Goal: Task Accomplishment & Management: Use online tool/utility

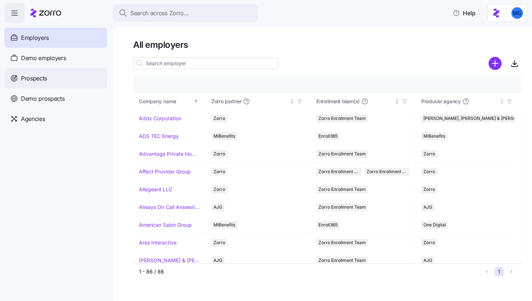
click at [66, 79] on div "Prospects" at bounding box center [55, 78] width 103 height 20
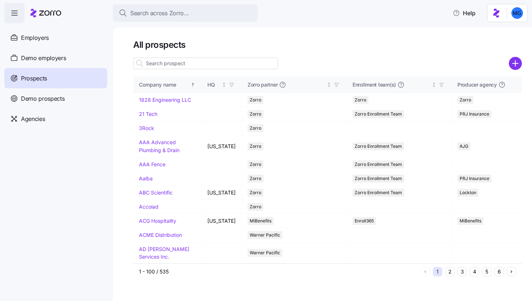
click at [516, 63] on icon "add icon" at bounding box center [516, 63] width 0 height 5
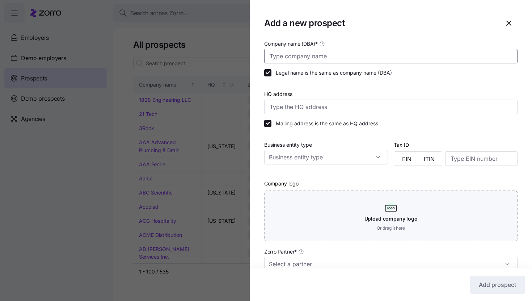
click at [346, 54] on input "Company name (DBA) *" at bounding box center [391, 56] width 254 height 14
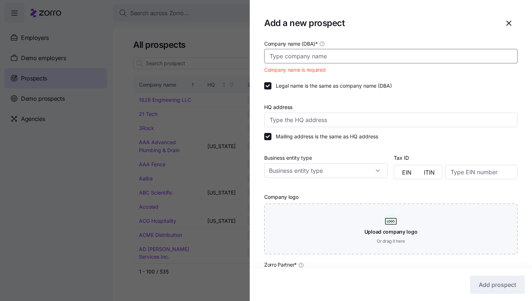
click at [335, 59] on input "Company name (DBA) *" at bounding box center [391, 56] width 254 height 14
paste input "Desert Sands Assisted Living"
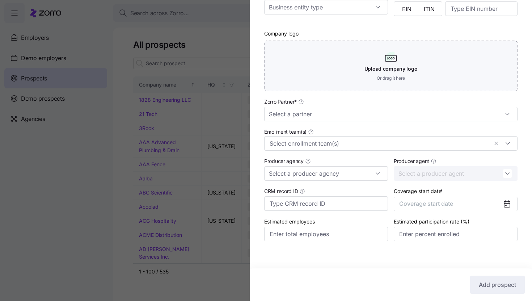
scroll to position [156, 0]
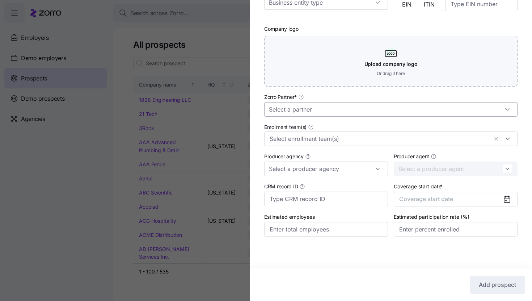
type input "Desert Sands Assisted Living"
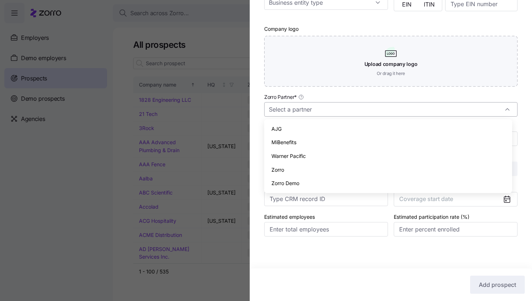
click at [423, 113] on input "Zorro Partner *" at bounding box center [391, 109] width 254 height 14
click at [371, 167] on div "Zorro" at bounding box center [388, 170] width 242 height 14
type input "Zorro"
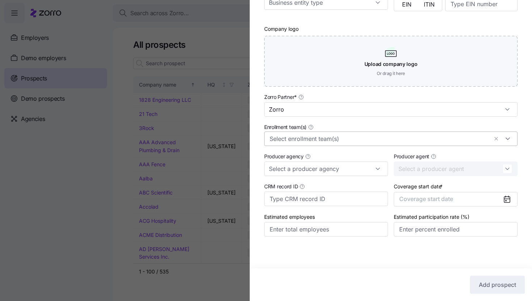
click at [356, 141] on input "Enrollment team(s)" at bounding box center [379, 138] width 219 height 9
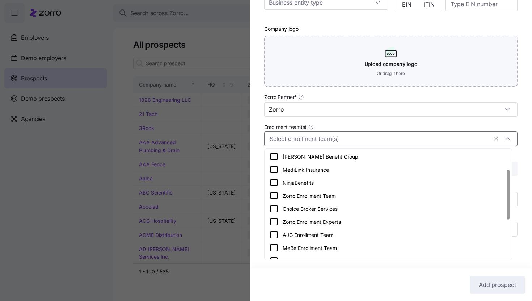
scroll to position [41, 0]
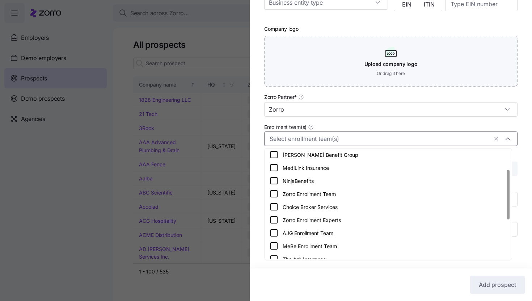
click at [365, 195] on div "Zorro Enrollment Team" at bounding box center [388, 193] width 237 height 9
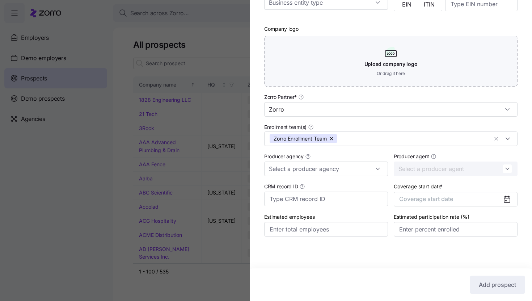
click at [524, 165] on div "Company name (DBA) * Desert Sands Assisted Living Legal name is the same as com…" at bounding box center [391, 67] width 283 height 367
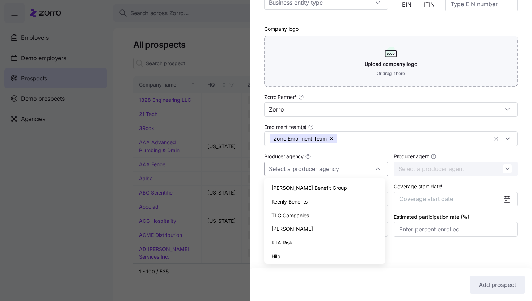
click at [369, 170] on input "Producer agency" at bounding box center [326, 169] width 124 height 14
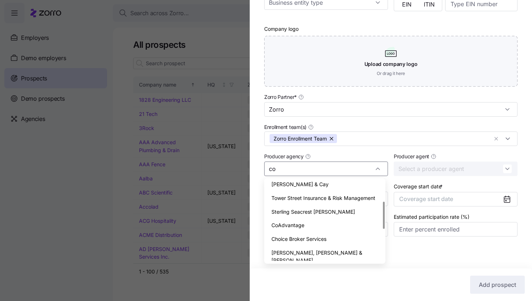
scroll to position [0, 0]
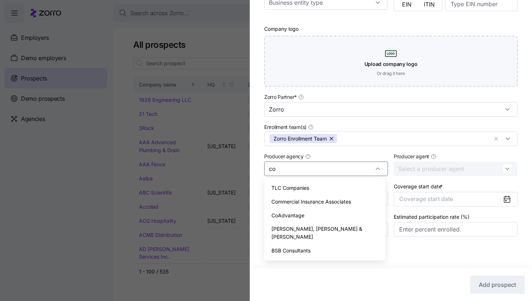
click at [331, 211] on div "CoAdvantage" at bounding box center [325, 216] width 116 height 14
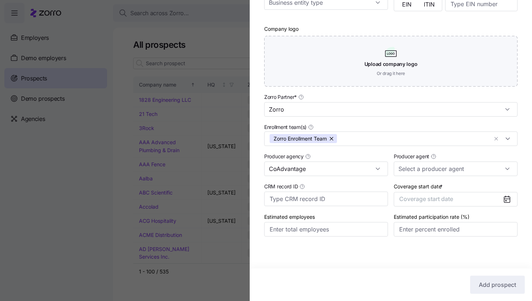
type input "CoAdvantage"
click at [503, 195] on icon at bounding box center [507, 199] width 9 height 9
click at [483, 200] on button "Coverage start date" at bounding box center [456, 199] width 124 height 14
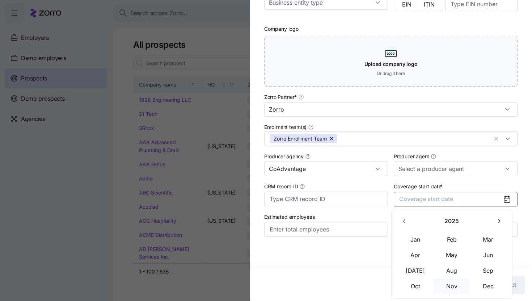
click at [452, 287] on button "Nov" at bounding box center [452, 286] width 36 height 15
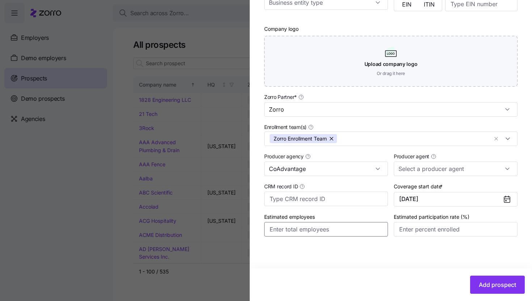
click at [348, 230] on input "Estimated employees" at bounding box center [326, 229] width 124 height 14
type input "33"
click at [484, 279] on button "Add prospect" at bounding box center [498, 285] width 55 height 18
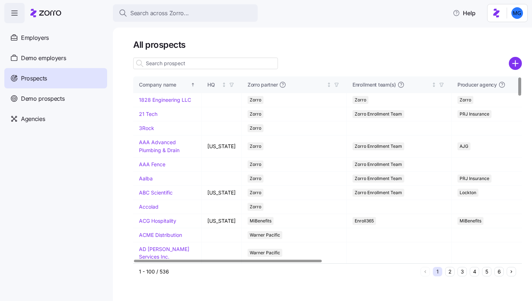
click at [210, 68] on input at bounding box center [205, 64] width 145 height 12
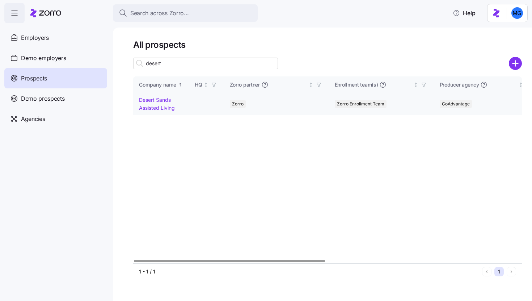
type input "desert"
click at [160, 100] on link "Desert Sands Assisted Living" at bounding box center [157, 104] width 36 height 14
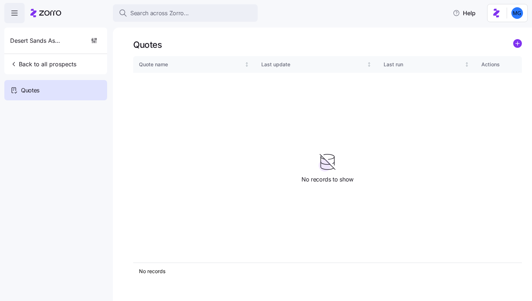
click at [519, 43] on icon "add icon" at bounding box center [518, 43] width 4 height 0
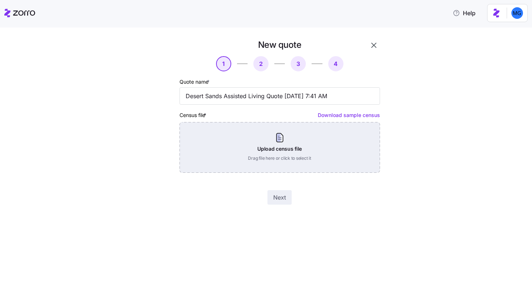
click at [298, 139] on div "Upload census file Drag file here or click to select it" at bounding box center [280, 147] width 201 height 51
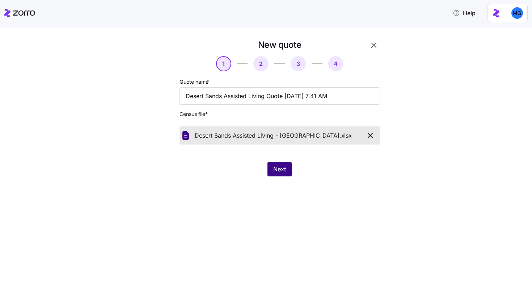
click at [276, 171] on span "Next" at bounding box center [279, 169] width 13 height 9
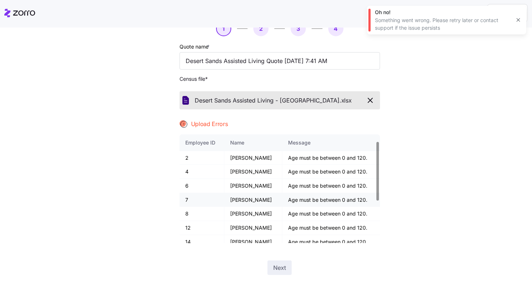
scroll to position [89, 0]
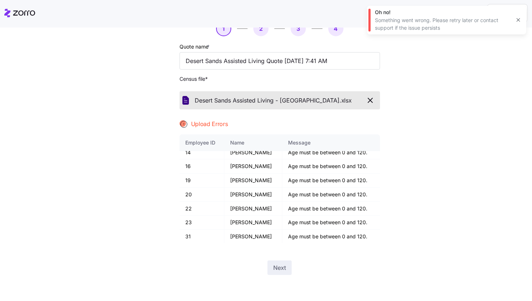
click at [516, 18] on icon "button" at bounding box center [519, 20] width 6 height 6
click at [372, 99] on icon "button" at bounding box center [370, 100] width 9 height 9
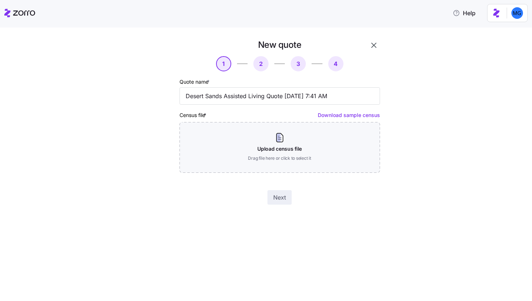
click at [376, 47] on icon "button" at bounding box center [374, 45] width 9 height 9
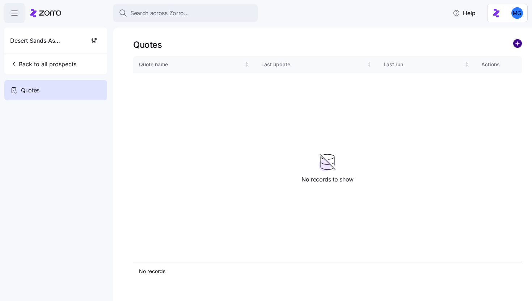
click at [515, 43] on circle "add icon" at bounding box center [518, 43] width 8 height 8
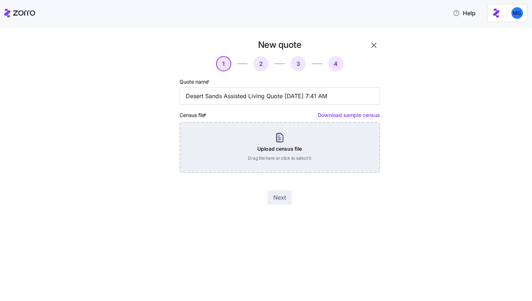
click at [322, 148] on div "Upload census file Drag file here or click to select it" at bounding box center [280, 147] width 201 height 51
click at [341, 159] on div "Upload census file Drag file here or click to select it" at bounding box center [280, 147] width 201 height 51
click at [285, 147] on div "Upload census file Drag file here or click to select it" at bounding box center [280, 147] width 201 height 51
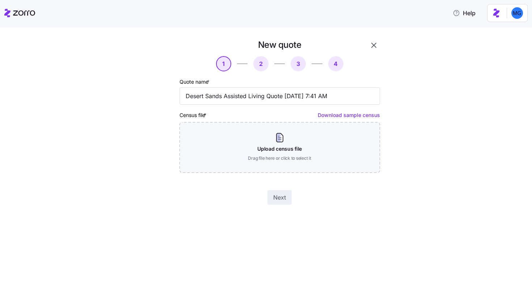
click at [371, 50] on button "button" at bounding box center [374, 45] width 12 height 12
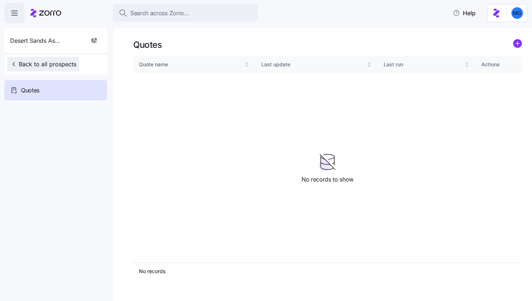
click at [37, 67] on span "Back to all prospects" at bounding box center [43, 64] width 66 height 9
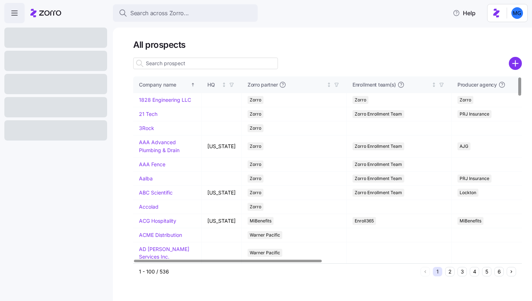
click at [207, 66] on input at bounding box center [205, 64] width 145 height 12
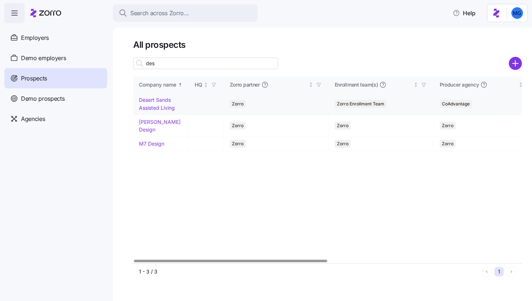
type input "des"
click at [155, 109] on link "Desert Sands Assisted Living" at bounding box center [157, 104] width 36 height 14
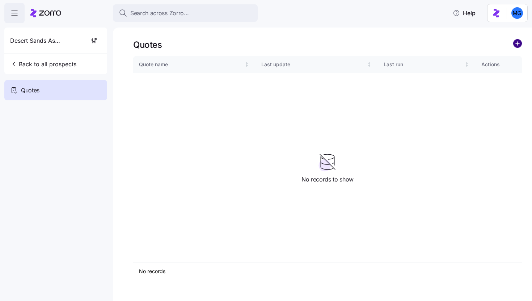
click at [518, 45] on circle "add icon" at bounding box center [518, 43] width 8 height 8
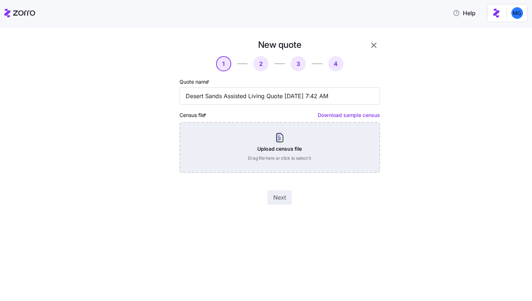
click at [290, 156] on div "Upload census file Drag file here or click to select it" at bounding box center [280, 147] width 201 height 51
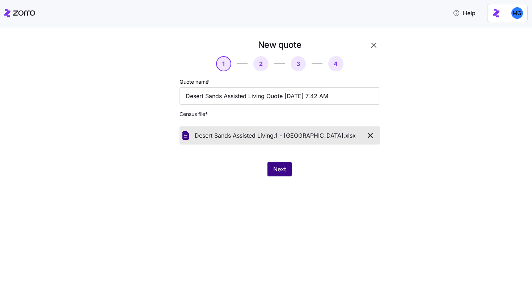
click at [281, 171] on span "Next" at bounding box center [279, 169] width 13 height 9
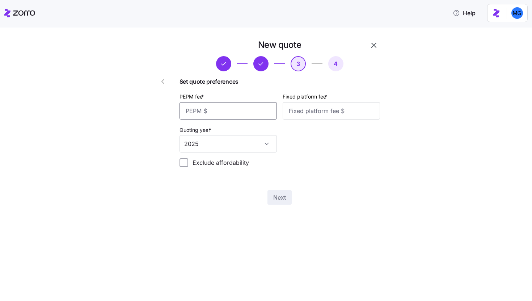
click at [260, 116] on input "PEPM fee *" at bounding box center [228, 110] width 97 height 17
type input "50"
click at [308, 117] on input "Fixed platform fee *" at bounding box center [331, 110] width 97 height 17
type input "75"
click at [285, 201] on span "Next" at bounding box center [279, 197] width 13 height 9
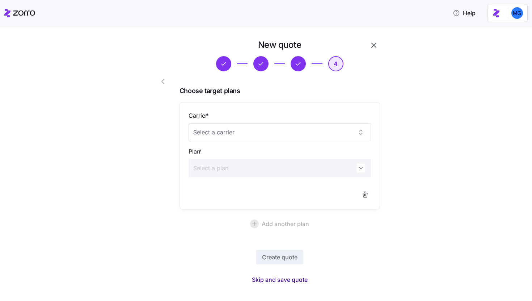
click at [286, 281] on span "Skip and save quote" at bounding box center [280, 279] width 56 height 9
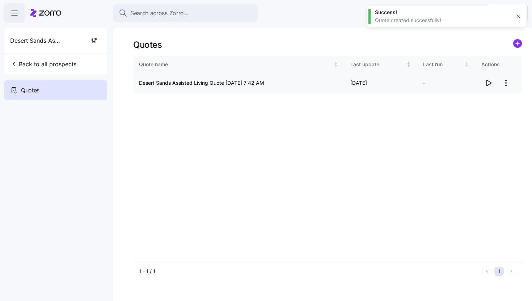
click at [489, 82] on icon "button" at bounding box center [489, 83] width 9 height 9
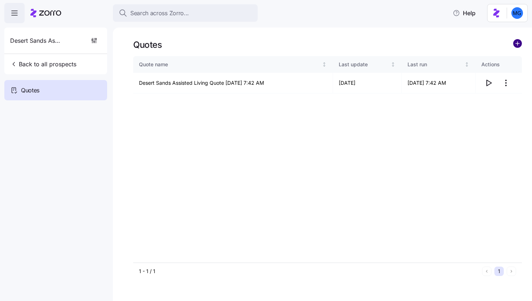
click at [517, 45] on circle "add icon" at bounding box center [518, 43] width 8 height 8
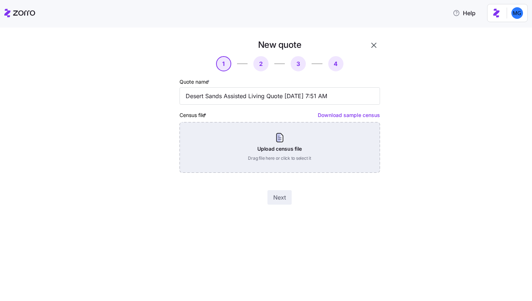
click at [283, 150] on div "Upload census file Drag file here or click to select it" at bounding box center [280, 147] width 201 height 51
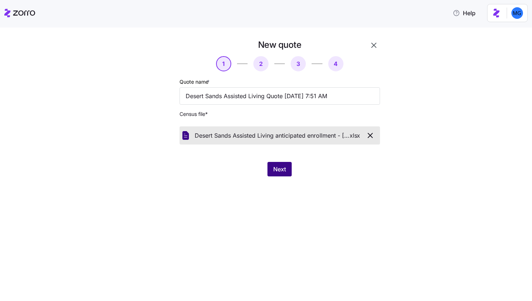
click at [285, 175] on button "Next" at bounding box center [280, 169] width 24 height 14
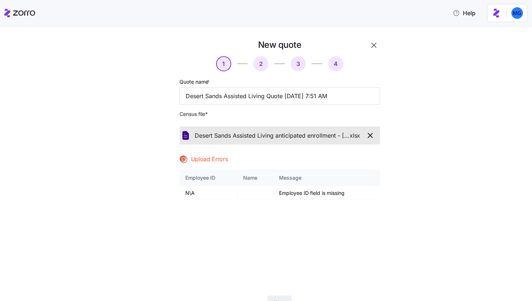
click at [366, 136] on icon "button" at bounding box center [370, 135] width 9 height 9
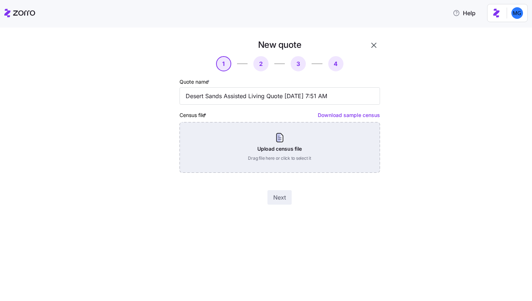
click at [268, 155] on div "Upload census file Drag file here or click to select it" at bounding box center [280, 147] width 201 height 51
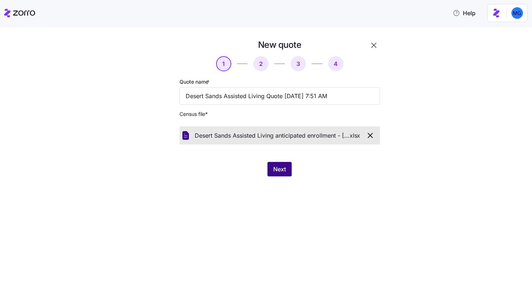
click at [276, 173] on span "Next" at bounding box center [279, 169] width 13 height 9
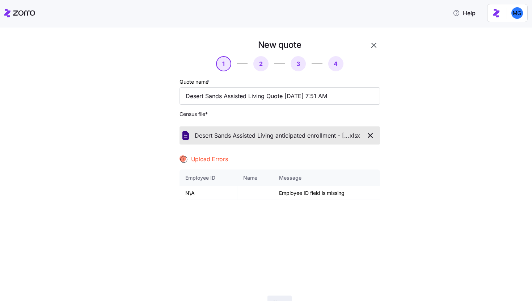
click at [371, 134] on icon "button" at bounding box center [370, 135] width 9 height 9
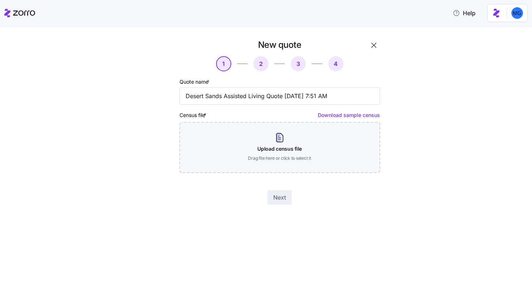
click at [377, 42] on icon "button" at bounding box center [374, 45] width 9 height 9
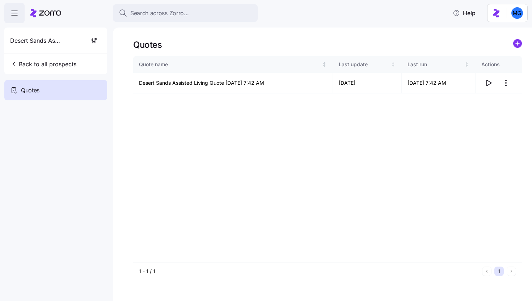
click at [518, 44] on icon "add icon" at bounding box center [518, 44] width 0 height 4
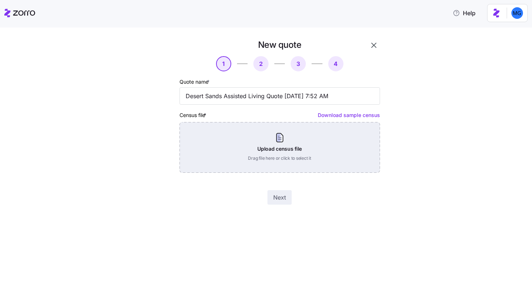
click at [319, 149] on div "Upload census file Drag file here or click to select it" at bounding box center [280, 147] width 201 height 51
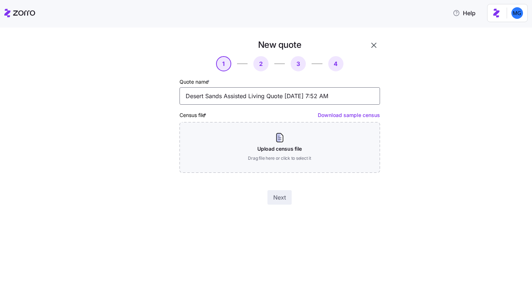
click at [269, 93] on input "Desert Sands Assisted Living Quote 08/18/2025 7:52 AM" at bounding box center [280, 95] width 201 height 17
click at [267, 97] on input "Desert Sands Assisted Living Quote 08/18/2025 7:52 AM" at bounding box center [280, 95] width 201 height 17
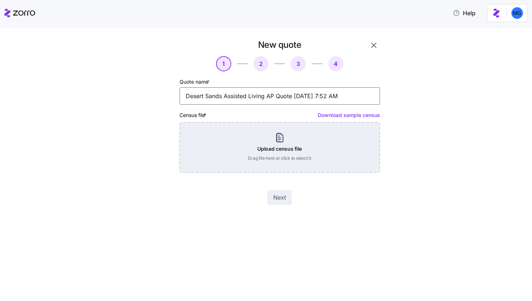
type input "Desert Sands Assisted Living AP Quote 08/18/2025 7:52 AM"
click at [343, 151] on div "Upload census file Drag file here or click to select it" at bounding box center [280, 147] width 201 height 51
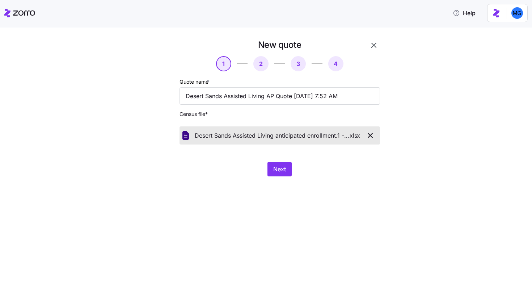
click at [281, 179] on div "New quote 1 2 3 4 Quote name * Desert Sands Assisted Living AP Quote 08/18/2025…" at bounding box center [272, 112] width 254 height 146
click at [281, 171] on span "Next" at bounding box center [279, 169] width 13 height 9
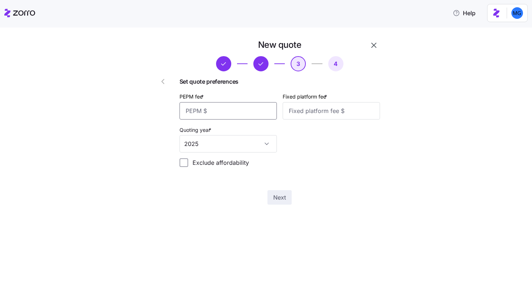
click at [243, 116] on input "PEPM fee *" at bounding box center [228, 110] width 97 height 17
type input "50"
click at [305, 118] on input "Fixed platform fee *" at bounding box center [331, 110] width 97 height 17
type input "75"
click at [279, 196] on span "Next" at bounding box center [279, 197] width 13 height 9
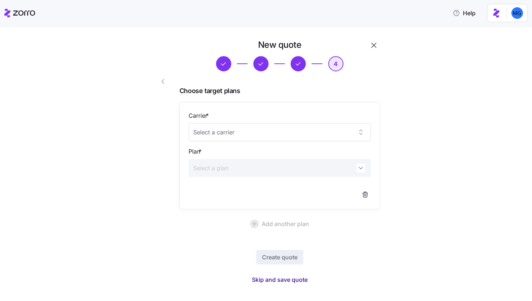
click at [301, 279] on span "Skip and save quote" at bounding box center [280, 279] width 56 height 9
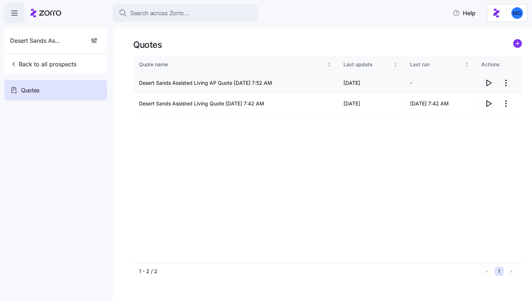
click at [490, 84] on icon "button" at bounding box center [489, 83] width 9 height 9
click at [49, 62] on span "Back to all prospects" at bounding box center [43, 64] width 66 height 9
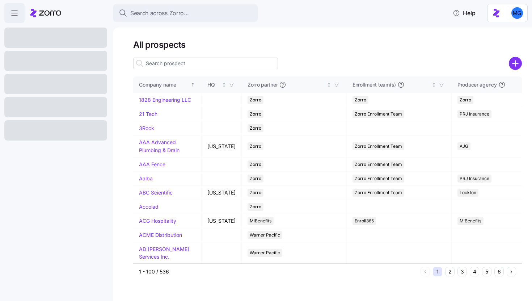
click at [218, 64] on input at bounding box center [205, 64] width 145 height 12
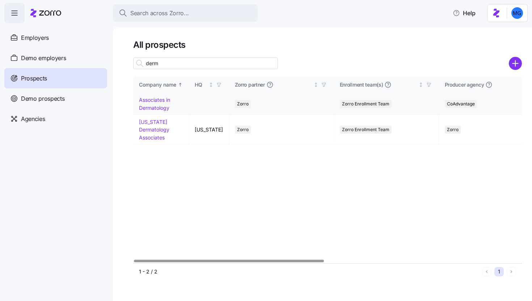
type input "derm"
click at [158, 109] on link "Associates in Dermatology" at bounding box center [154, 104] width 31 height 14
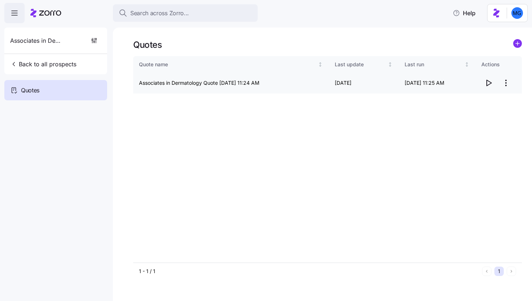
click at [490, 84] on icon "button" at bounding box center [489, 83] width 9 height 9
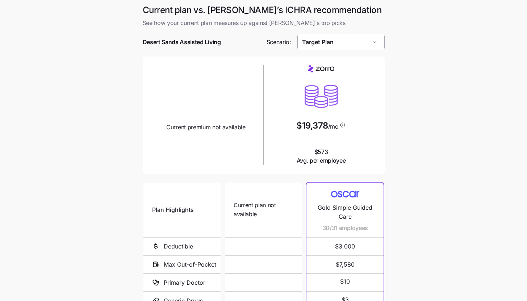
click at [350, 43] on input "Target Plan" at bounding box center [340, 42] width 87 height 14
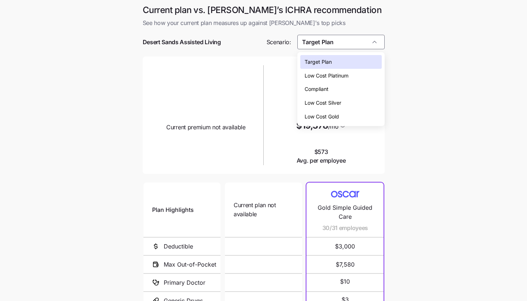
click at [344, 104] on div "Low Cost Silver" at bounding box center [340, 103] width 81 height 14
type input "Low Cost Silver"
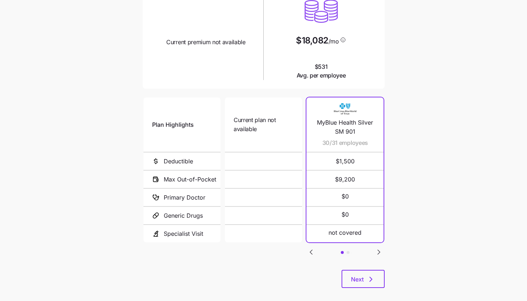
scroll to position [94, 0]
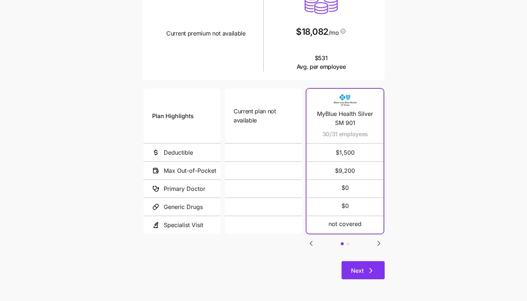
click at [372, 271] on icon "button" at bounding box center [371, 270] width 9 height 9
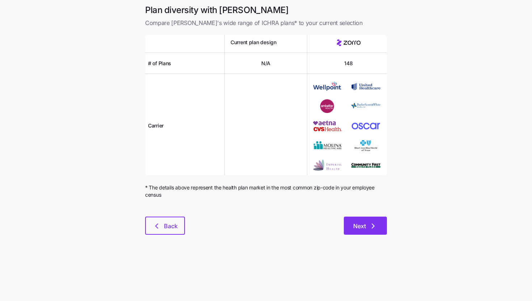
click at [377, 229] on icon "button" at bounding box center [373, 226] width 9 height 9
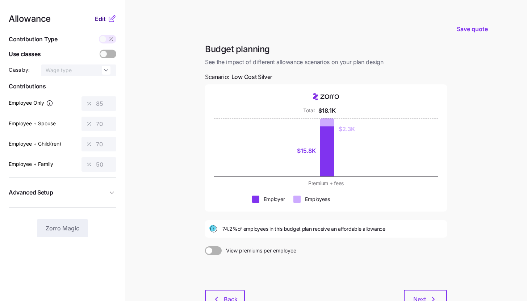
click at [101, 17] on span "Edit" at bounding box center [100, 18] width 11 height 9
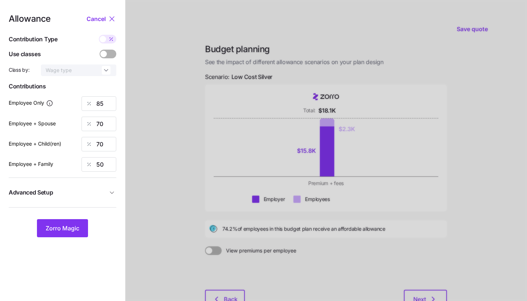
click at [91, 189] on span "Advanced Setup" at bounding box center [58, 192] width 99 height 9
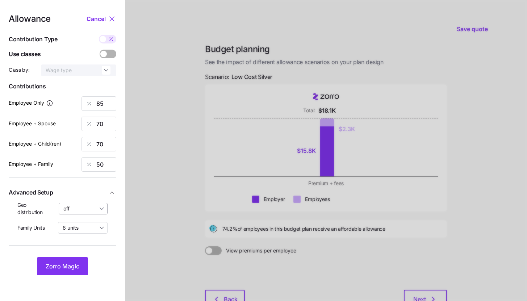
click at [88, 208] on input "off" at bounding box center [83, 209] width 49 height 12
click at [84, 249] on span "By state (1)" at bounding box center [79, 251] width 27 height 8
type input "By state (1)"
click at [82, 231] on input "8 units" at bounding box center [83, 228] width 50 height 12
click at [79, 252] on div "4 units" at bounding box center [83, 257] width 44 height 12
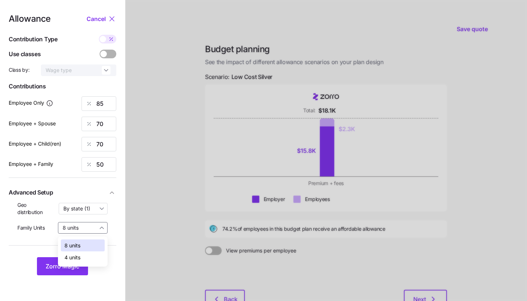
type input "4 units"
click at [76, 261] on button "Zorro Magic" at bounding box center [62, 266] width 51 height 18
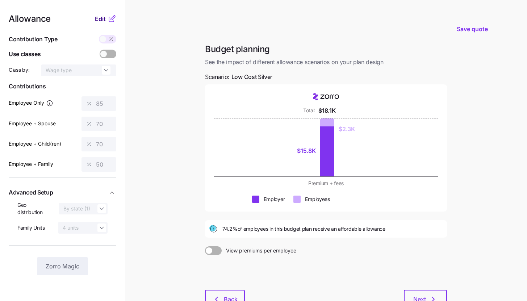
click at [103, 21] on span "Edit" at bounding box center [100, 18] width 11 height 9
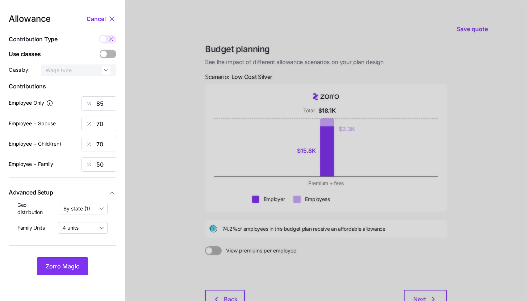
click at [105, 38] on span at bounding box center [103, 39] width 7 height 7
click at [99, 35] on input "checkbox" at bounding box center [99, 35] width 0 height 0
type input "518"
type input "854"
type input "686"
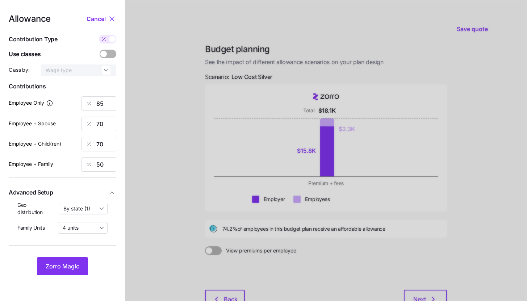
type input "795"
click at [105, 121] on input "854" at bounding box center [98, 124] width 35 height 14
type input "518"
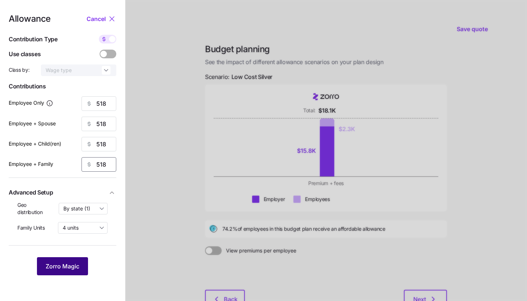
type input "518"
click at [68, 258] on button "Zorro Magic" at bounding box center [62, 266] width 51 height 18
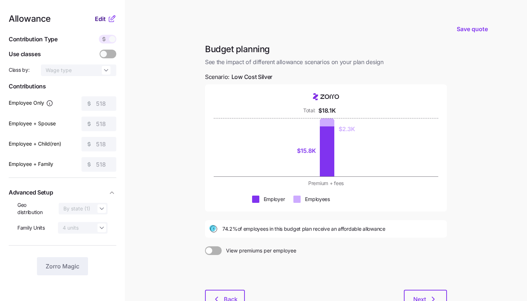
click at [103, 20] on span "Edit" at bounding box center [100, 18] width 11 height 9
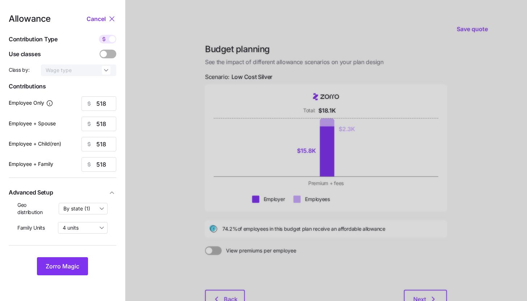
click at [109, 42] on div at bounding box center [107, 39] width 17 height 9
click at [99, 35] on input "checkbox" at bounding box center [99, 35] width 0 height 0
type input "85"
type input "42"
type input "53"
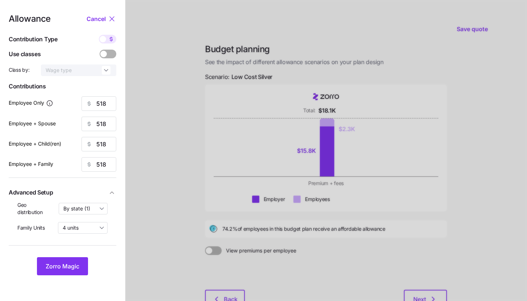
type input "33"
click at [103, 109] on input "85" at bounding box center [98, 103] width 35 height 14
click at [62, 263] on span "Zorro Magic" at bounding box center [63, 266] width 34 height 9
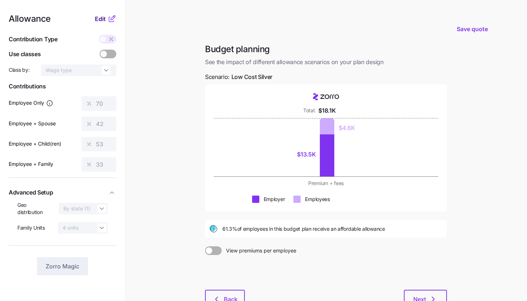
click at [102, 20] on span "Edit" at bounding box center [100, 18] width 11 height 9
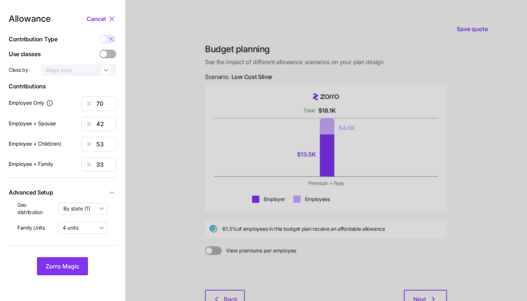
click at [109, 39] on icon at bounding box center [111, 39] width 6 height 6
click at [99, 35] on input "checkbox" at bounding box center [99, 35] width 0 height 0
type input "427"
type input "518"
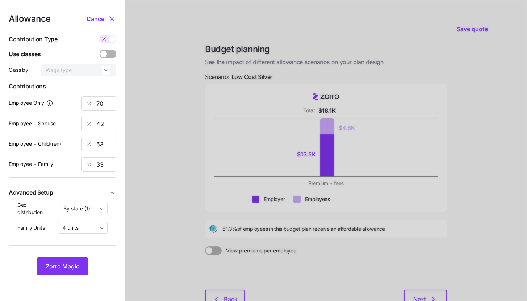
type input "518"
click at [105, 123] on input "518" at bounding box center [98, 124] width 35 height 14
type input "427"
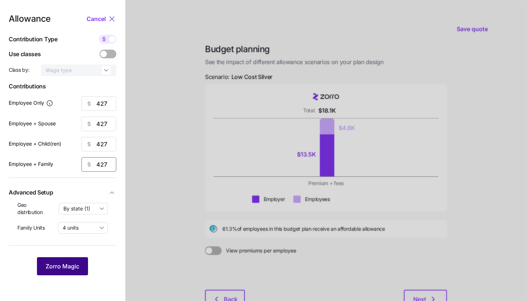
type input "427"
click at [80, 261] on button "Zorro Magic" at bounding box center [62, 266] width 51 height 18
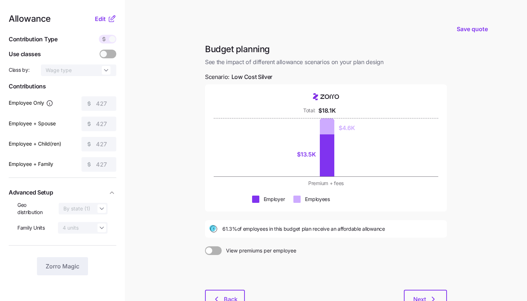
click at [112, 16] on icon at bounding box center [112, 18] width 9 height 9
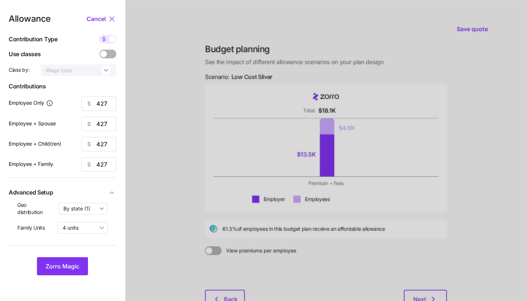
click at [112, 35] on div at bounding box center [107, 39] width 17 height 9
click at [99, 35] on input "checkbox" at bounding box center [99, 35] width 0 height 0
type input "70"
type input "35"
type input "44"
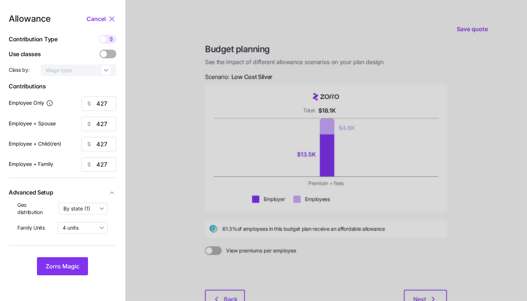
type input "27"
click at [71, 269] on span "Zorro Magic" at bounding box center [63, 266] width 34 height 9
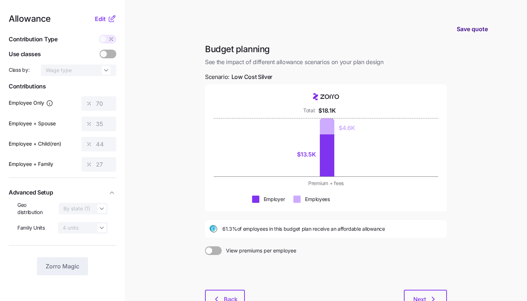
click at [468, 39] on button "Save quote" at bounding box center [472, 29] width 43 height 20
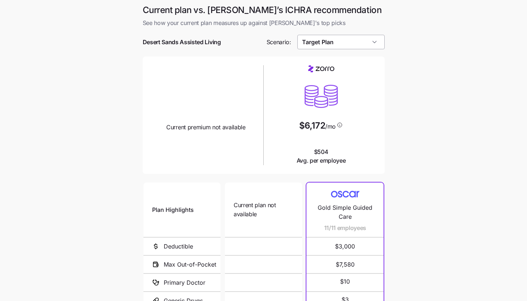
click at [379, 47] on input "Target Plan" at bounding box center [340, 42] width 87 height 14
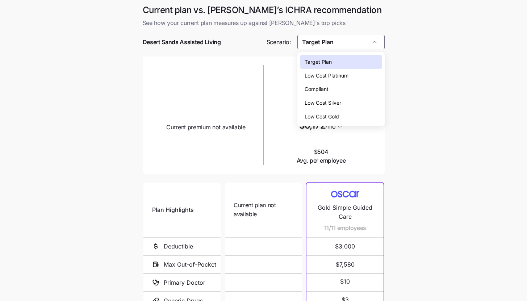
click at [365, 96] on div "Compliant" at bounding box center [340, 89] width 81 height 14
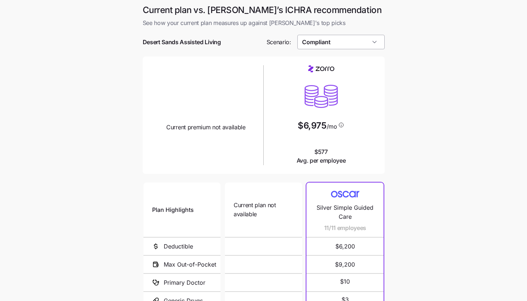
click at [368, 45] on input "Compliant" at bounding box center [340, 42] width 87 height 14
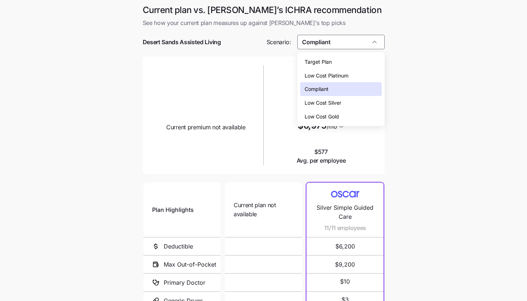
click at [352, 101] on div "Low Cost Silver" at bounding box center [340, 103] width 81 height 14
type input "Low Cost Silver"
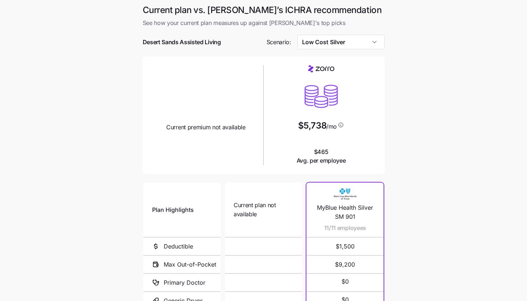
click at [398, 118] on main "Current plan vs. Zorro’s ICHRA recommendation See how your current plan measure…" at bounding box center [263, 197] width 527 height 395
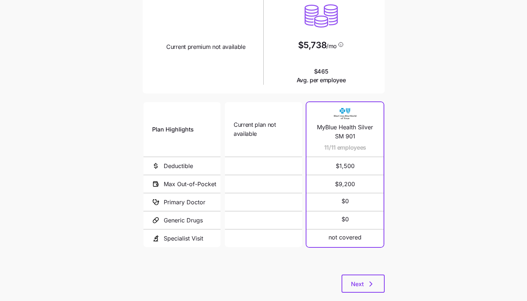
scroll to position [94, 0]
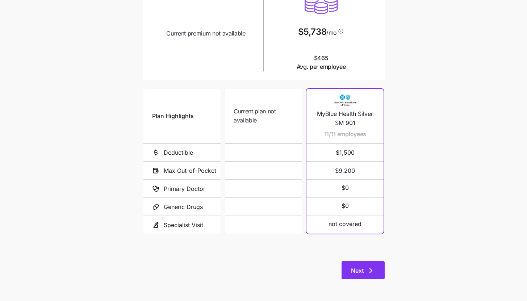
click at [375, 279] on button "Next" at bounding box center [363, 270] width 43 height 18
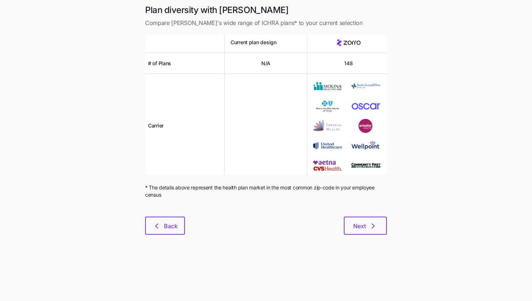
click at [375, 212] on div at bounding box center [266, 212] width 242 height 9
click at [371, 218] on button "Next" at bounding box center [365, 226] width 43 height 18
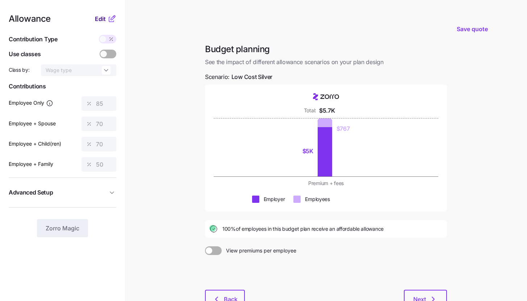
click at [97, 15] on span "Edit" at bounding box center [100, 18] width 11 height 9
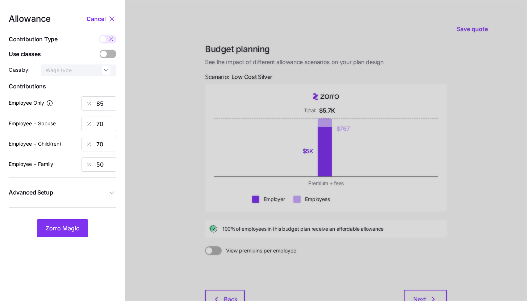
click at [111, 40] on icon at bounding box center [111, 39] width 6 height 6
click at [99, 35] on input "checkbox" at bounding box center [99, 35] width 0 height 0
type input "395"
type input "651"
type input "584"
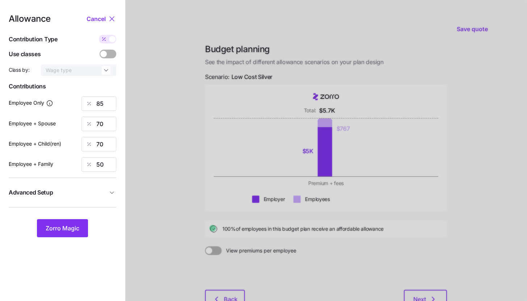
type input "649"
click at [110, 192] on icon "button" at bounding box center [111, 192] width 7 height 7
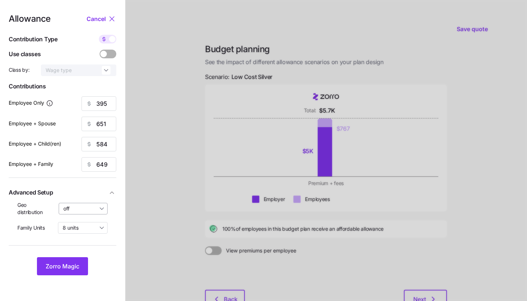
click at [103, 206] on input "off" at bounding box center [83, 209] width 49 height 12
click at [89, 251] on span "By state (1)" at bounding box center [79, 251] width 27 height 8
type input "By state (1)"
click at [84, 225] on input "8 units" at bounding box center [83, 228] width 50 height 12
click at [81, 253] on div "4 units" at bounding box center [83, 257] width 44 height 12
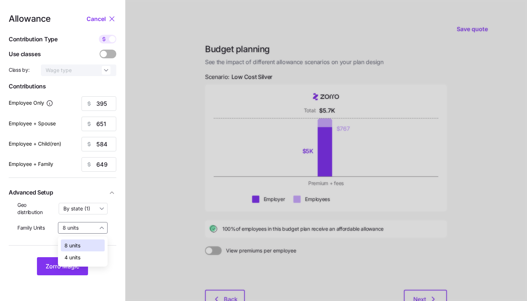
type input "4 units"
click at [79, 260] on button "Zorro Magic" at bounding box center [62, 266] width 51 height 18
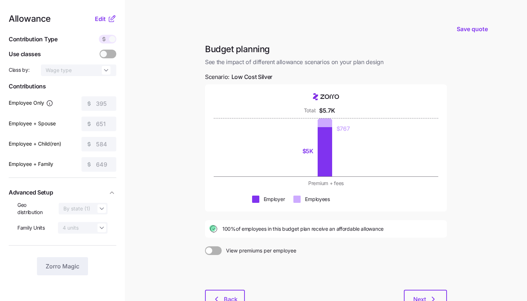
click at [114, 12] on nav "Allowance Edit Contribution Type Use classes Class by: Wage type Contributions …" at bounding box center [62, 177] width 125 height 354
click at [112, 15] on icon at bounding box center [112, 18] width 9 height 9
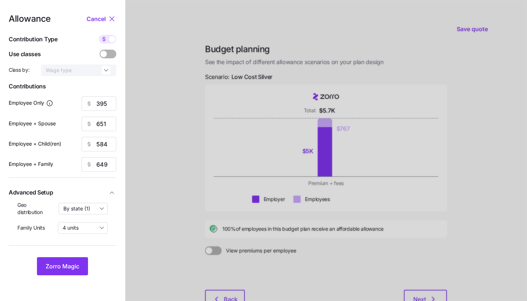
click at [113, 35] on div at bounding box center [107, 39] width 17 height 9
click at [99, 35] on input "checkbox" at bounding box center [99, 35] width 0 height 0
type input "85"
type input "70"
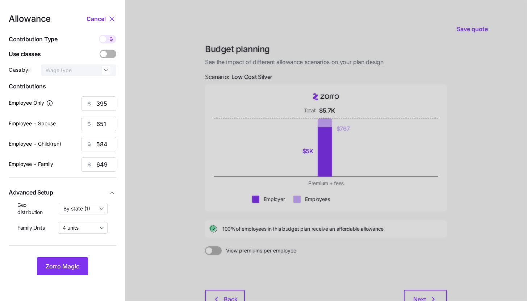
type input "50"
click at [106, 93] on div "Allowance Cancel Contribution Type Use classes Class by: Wage type Contribution…" at bounding box center [63, 144] width 108 height 261
click at [104, 99] on input "85" at bounding box center [98, 103] width 35 height 14
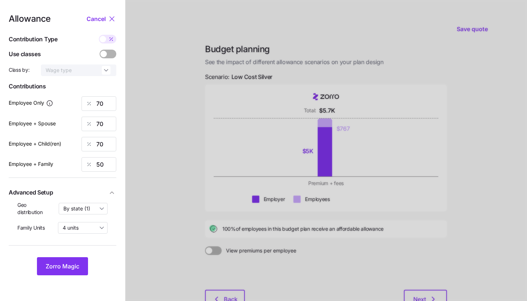
click at [76, 275] on nav "Allowance Cancel Contribution Type Use classes Class by: Wage type Contribution…" at bounding box center [62, 177] width 125 height 354
click at [79, 270] on span "Zorro Magic" at bounding box center [63, 266] width 34 height 9
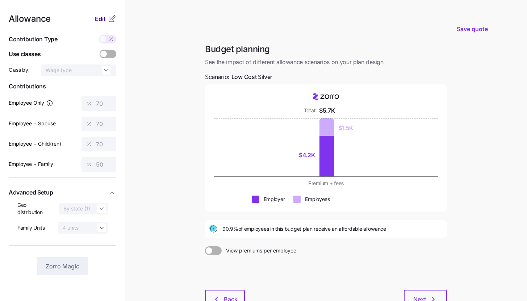
click at [105, 22] on span "Edit" at bounding box center [100, 18] width 11 height 9
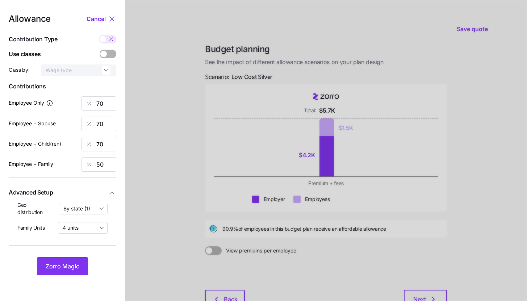
click at [110, 41] on icon at bounding box center [111, 39] width 6 height 6
click at [99, 35] on input "checkbox" at bounding box center [99, 35] width 0 height 0
type input "325"
type input "651"
type input "584"
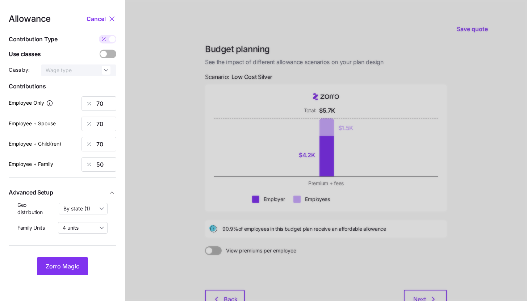
type input "649"
click at [108, 126] on input "651" at bounding box center [98, 124] width 35 height 14
type input "325"
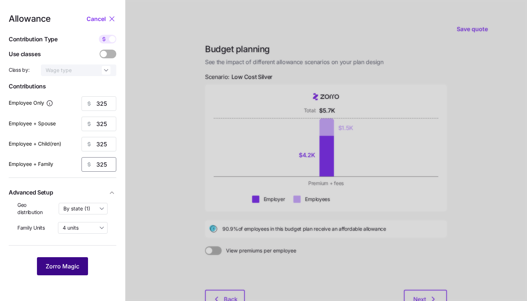
type input "325"
click at [79, 269] on span "Zorro Magic" at bounding box center [63, 266] width 34 height 9
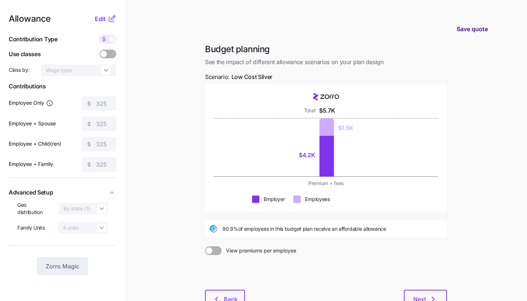
click at [477, 32] on span "Save quote" at bounding box center [472, 29] width 31 height 9
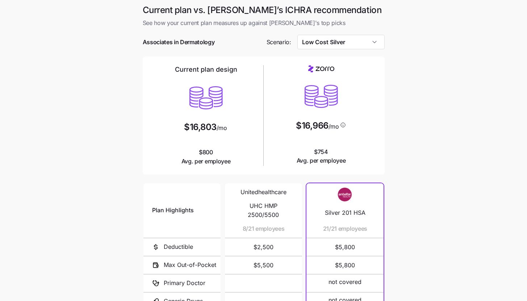
scroll to position [94, 0]
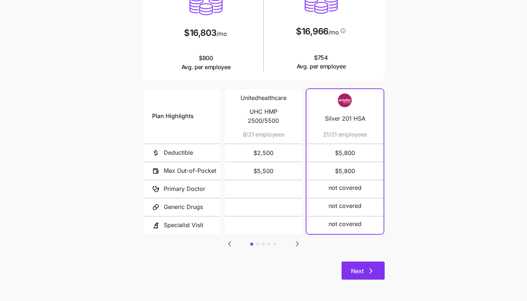
click at [376, 271] on button "Next" at bounding box center [363, 271] width 43 height 18
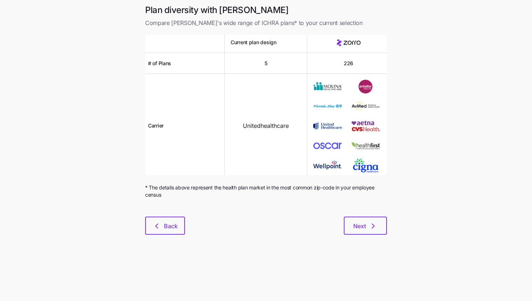
click at [373, 241] on div "Plan diversity with Zorro Compare Zorro's wide range of ICHRA plans* to your cu…" at bounding box center [266, 123] width 254 height 239
click at [375, 223] on icon "button" at bounding box center [373, 226] width 9 height 9
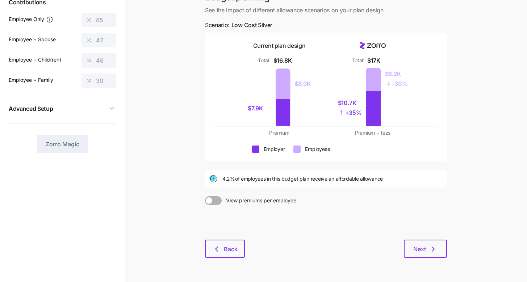
scroll to position [74, 0]
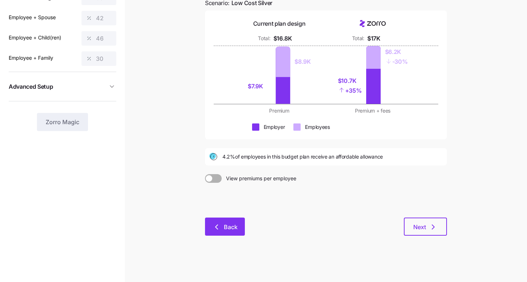
click at [243, 222] on button "Back" at bounding box center [225, 227] width 40 height 18
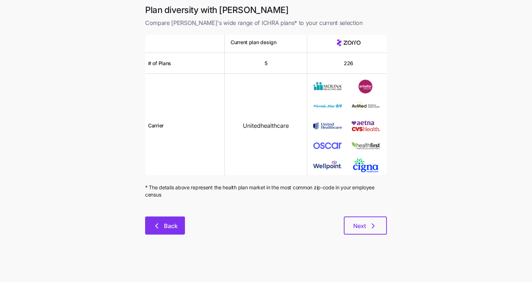
click at [182, 225] on button "Back" at bounding box center [165, 226] width 40 height 18
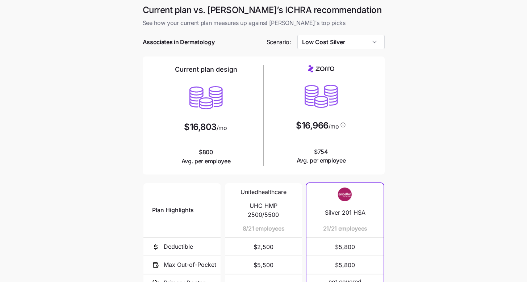
scroll to position [113, 0]
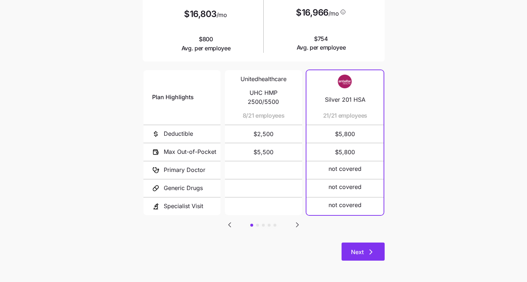
click at [370, 247] on button "Next" at bounding box center [363, 252] width 43 height 18
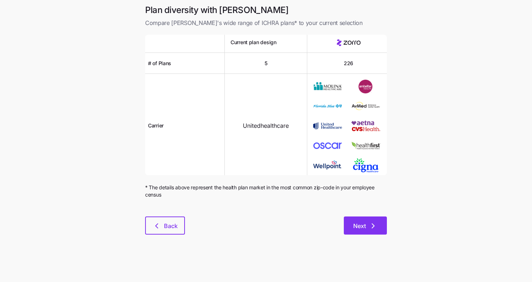
click at [375, 233] on button "Next" at bounding box center [365, 226] width 43 height 18
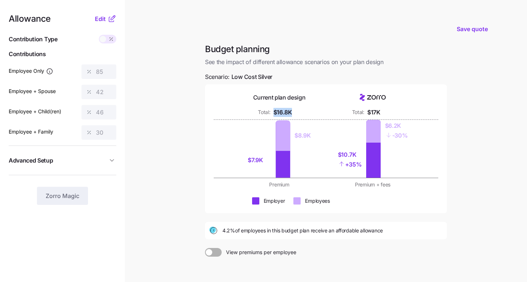
drag, startPoint x: 275, startPoint y: 112, endPoint x: 292, endPoint y: 115, distance: 16.9
click at [292, 115] on div "$16.8K" at bounding box center [282, 112] width 18 height 9
drag, startPoint x: 368, startPoint y: 111, endPoint x: 383, endPoint y: 111, distance: 14.9
click at [383, 111] on div "Total: $17K" at bounding box center [372, 112] width 85 height 9
click at [480, 105] on main "Save quote Budget planning See the impact of different allowance scenarios on y…" at bounding box center [263, 178] width 527 height 356
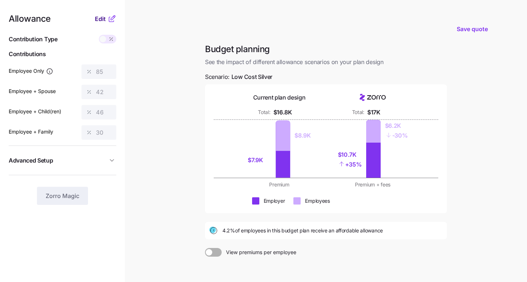
click at [101, 20] on span "Edit" at bounding box center [100, 18] width 11 height 9
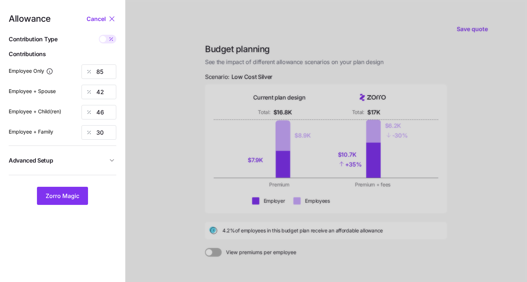
click at [108, 41] on span at bounding box center [111, 39] width 10 height 9
click at [99, 35] on input "checkbox" at bounding box center [99, 35] width 0 height 0
type input "378"
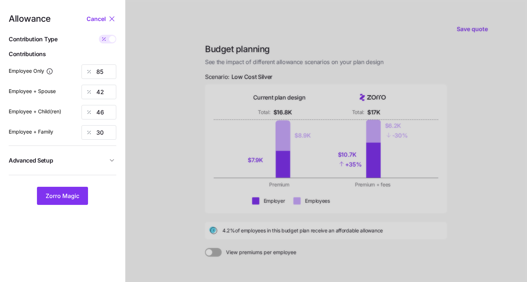
type input "378"
click at [108, 41] on span at bounding box center [104, 39] width 10 height 9
click at [99, 35] on input "checkbox" at bounding box center [99, 35] width 0 height 0
type input "85"
type input "42"
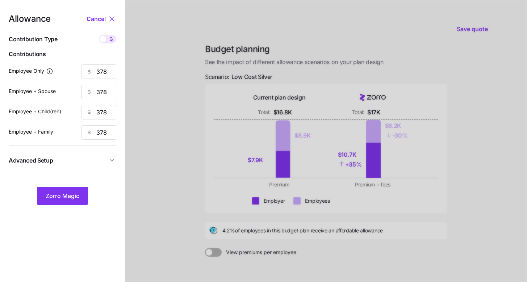
type input "46"
type input "30"
click at [111, 72] on input "85" at bounding box center [98, 71] width 35 height 14
click at [72, 200] on span "Zorro Magic" at bounding box center [63, 196] width 34 height 9
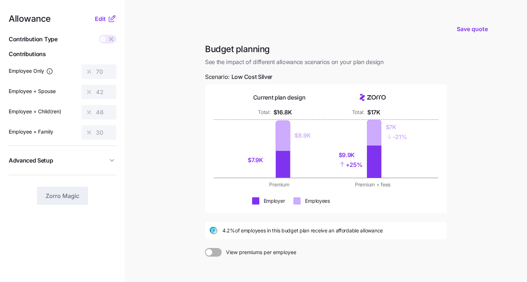
click at [108, 17] on icon at bounding box center [112, 18] width 9 height 9
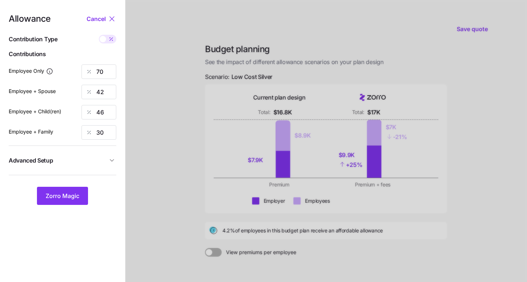
click at [112, 42] on icon at bounding box center [111, 39] width 6 height 6
click at [99, 35] on input "checkbox" at bounding box center [99, 35] width 0 height 0
type input "312"
type input "378"
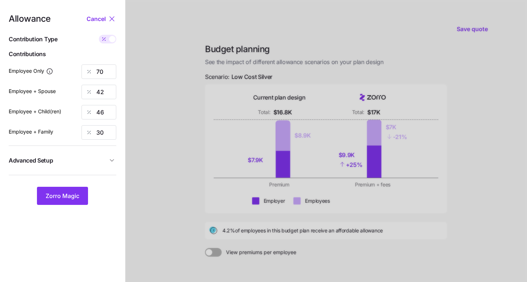
type input "378"
click at [107, 90] on input "378" at bounding box center [98, 92] width 35 height 14
type input "312"
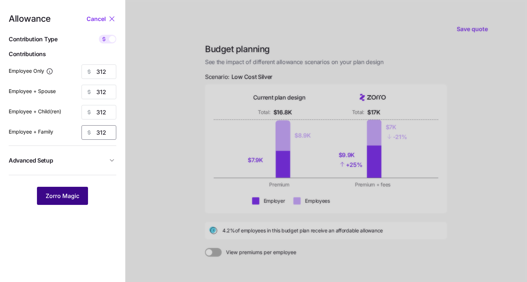
type input "312"
click at [76, 195] on span "Zorro Magic" at bounding box center [63, 196] width 34 height 9
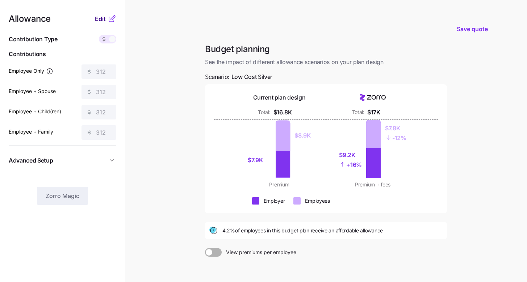
click at [100, 18] on span "Edit" at bounding box center [100, 18] width 11 height 9
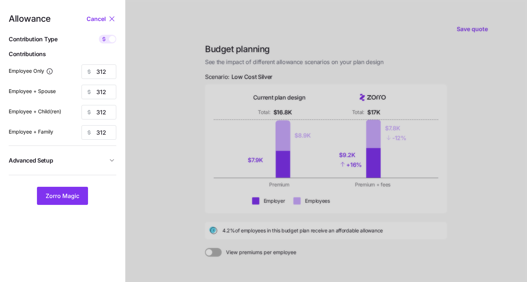
click at [105, 45] on div "Allowance Cancel Contribution Type Use classes Contributions Employee Only 312 …" at bounding box center [63, 109] width 108 height 191
click at [106, 41] on icon at bounding box center [104, 39] width 6 height 6
click at [99, 35] on input "checkbox" at bounding box center [99, 35] width 0 height 0
type input "70"
type input "35"
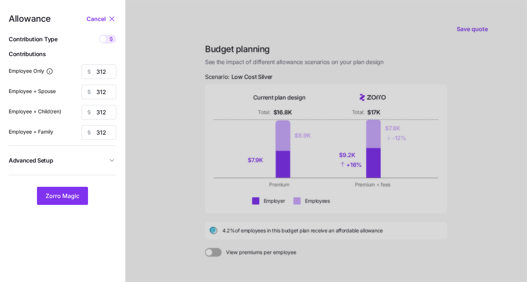
type input "38"
type input "25"
click at [111, 40] on icon at bounding box center [111, 39] width 6 height 6
click at [99, 35] on input "checkbox" at bounding box center [99, 35] width 0 height 0
type input "312"
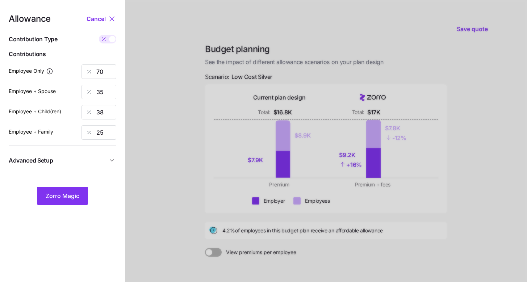
type input "312"
click at [107, 71] on input "312" at bounding box center [98, 71] width 35 height 14
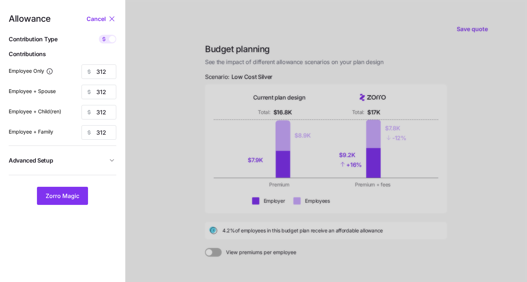
click at [140, 75] on div at bounding box center [326, 178] width 402 height 356
click at [77, 200] on span "Zorro Magic" at bounding box center [63, 196] width 34 height 9
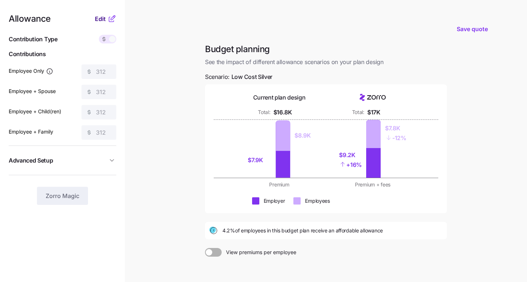
click at [100, 19] on span "Edit" at bounding box center [100, 18] width 11 height 9
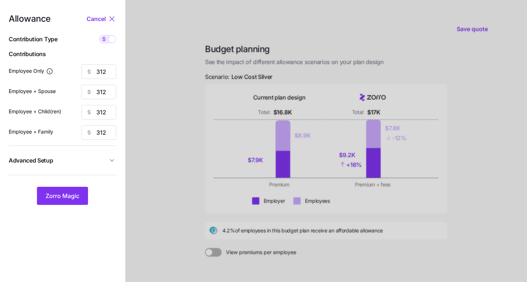
click at [108, 41] on span at bounding box center [104, 39] width 10 height 9
click at [99, 35] on input "checkbox" at bounding box center [99, 35] width 0 height 0
type input "70"
type input "35"
type input "38"
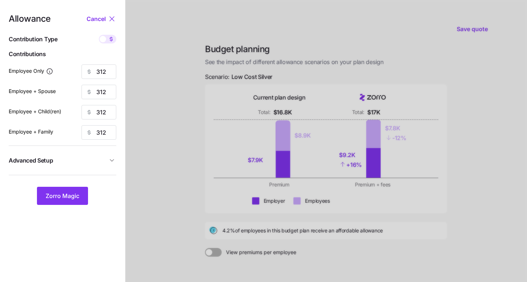
type input "25"
click at [108, 76] on input "70" at bounding box center [98, 71] width 35 height 14
click at [79, 199] on span "Zorro Magic" at bounding box center [63, 196] width 34 height 9
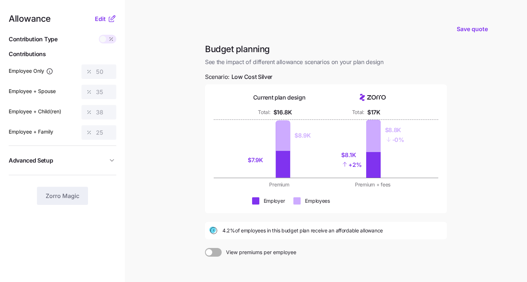
click at [110, 22] on icon at bounding box center [111, 19] width 5 height 5
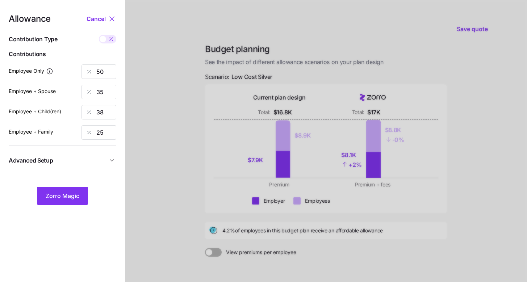
click at [112, 35] on span at bounding box center [111, 39] width 10 height 9
click at [99, 35] on input "checkbox" at bounding box center [99, 35] width 0 height 0
type input "223"
type input "312"
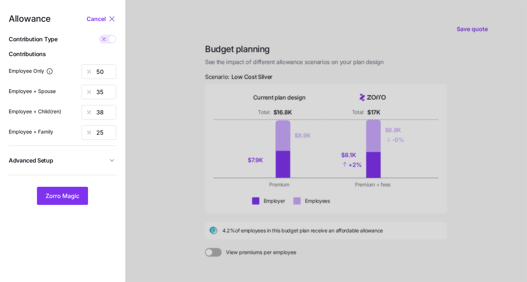
type input "312"
click at [106, 94] on input "312" at bounding box center [98, 92] width 35 height 14
type input "223"
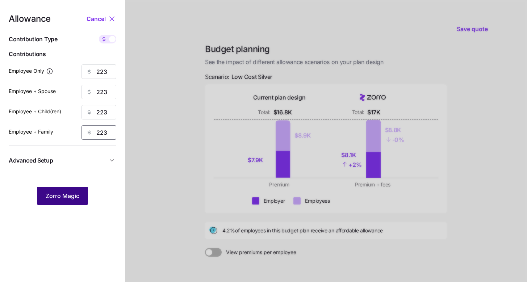
type input "223"
click at [83, 193] on button "Zorro Magic" at bounding box center [62, 196] width 51 height 18
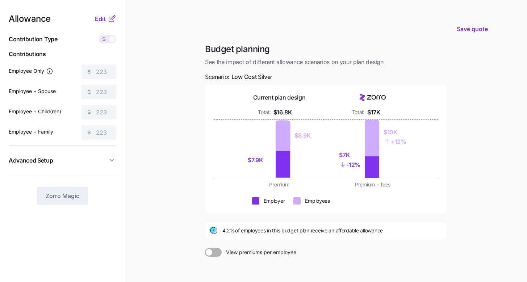
click at [108, 20] on icon at bounding box center [112, 18] width 9 height 9
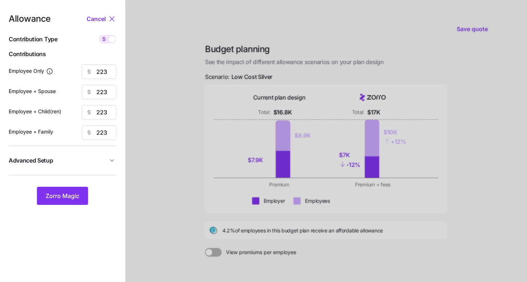
click at [111, 34] on div "Allowance Cancel Contribution Type Use classes Contributions Employee Only 223 …" at bounding box center [63, 109] width 108 height 191
click at [111, 35] on div at bounding box center [107, 39] width 17 height 9
click at [99, 35] on input "checkbox" at bounding box center [99, 35] width 0 height 0
type input "50"
type input "25"
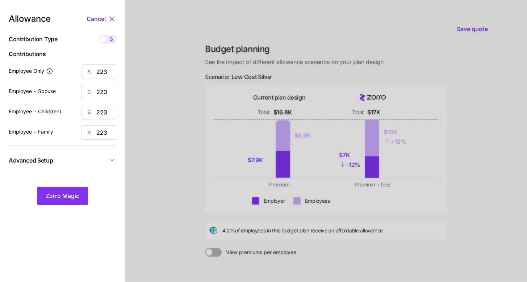
type input "27"
type input "18"
click at [108, 15] on icon at bounding box center [112, 18] width 9 height 9
type input "223"
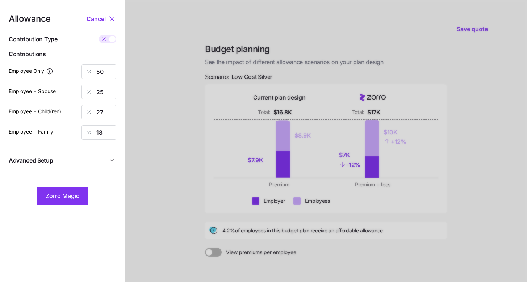
type input "223"
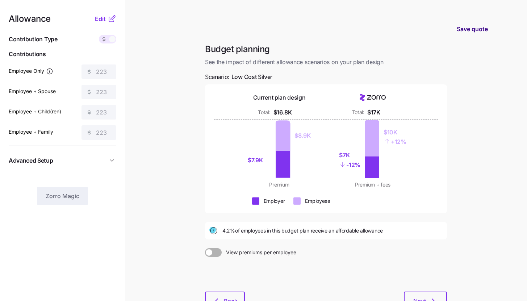
click at [461, 29] on span "Save quote" at bounding box center [472, 29] width 31 height 9
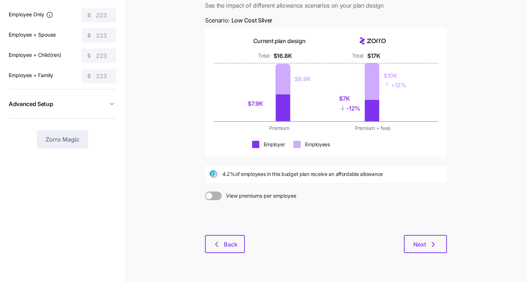
scroll to position [74, 0]
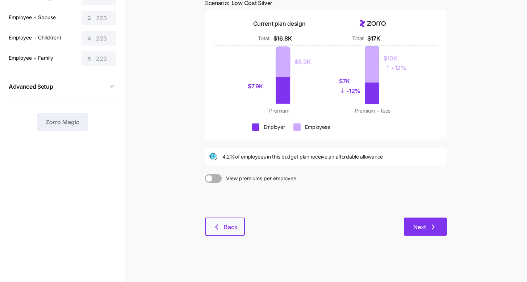
click at [416, 223] on span "Next" at bounding box center [419, 227] width 13 height 9
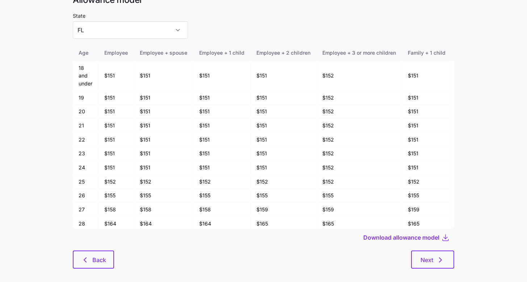
scroll to position [39, 0]
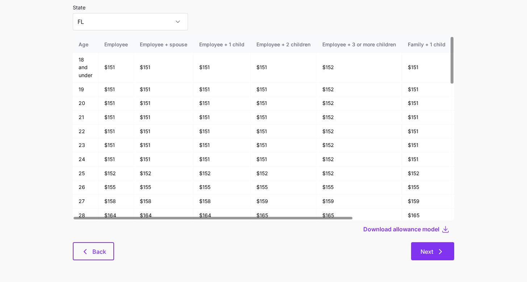
click at [436, 246] on button "Next" at bounding box center [432, 251] width 43 height 18
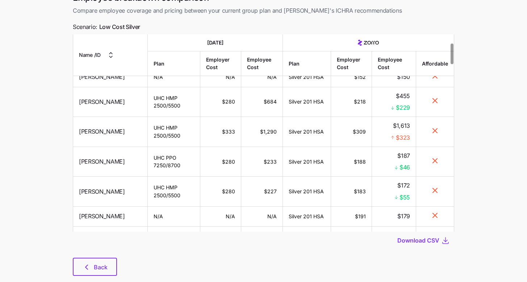
scroll to position [103, 0]
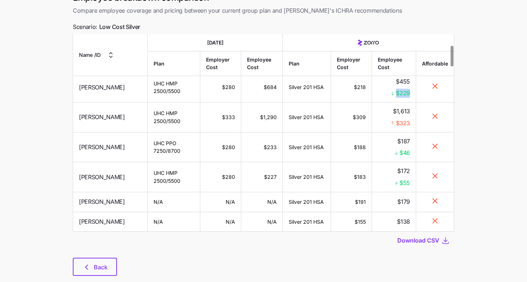
drag, startPoint x: 411, startPoint y: 109, endPoint x: 394, endPoint y: 109, distance: 17.0
click at [394, 103] on td "$455 $229" at bounding box center [394, 87] width 44 height 30
click at [373, 103] on td "$455 $229" at bounding box center [394, 87] width 44 height 30
drag, startPoint x: 390, startPoint y: 139, endPoint x: 412, endPoint y: 141, distance: 21.8
click at [412, 133] on td "$1,613 $323" at bounding box center [394, 118] width 44 height 30
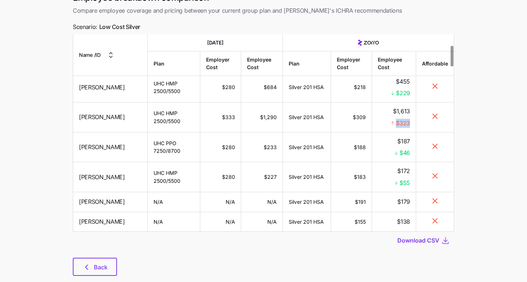
click at [412, 133] on td "$1,613 $323" at bounding box center [394, 118] width 44 height 30
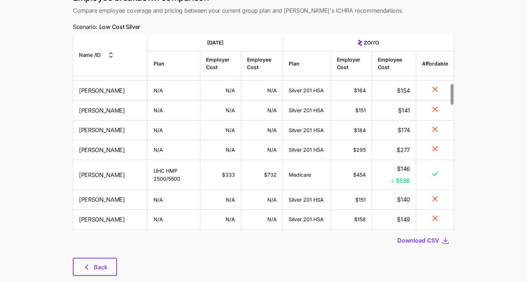
scroll to position [471, 0]
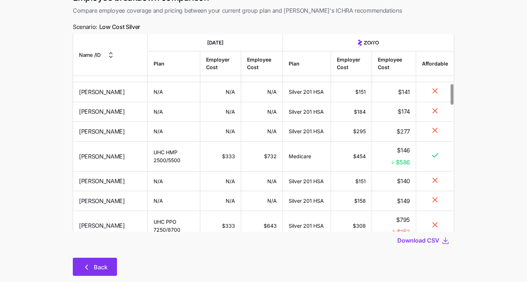
click at [108, 264] on button "Back" at bounding box center [95, 267] width 44 height 18
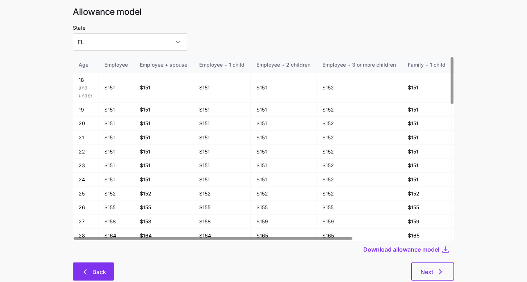
scroll to position [39, 0]
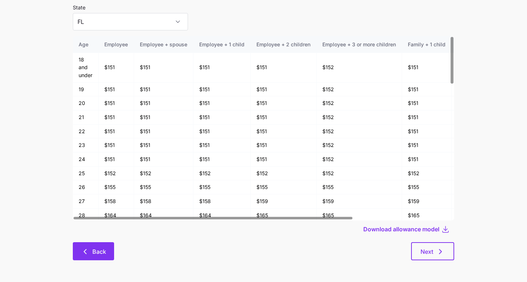
click at [81, 254] on icon "button" at bounding box center [85, 251] width 9 height 9
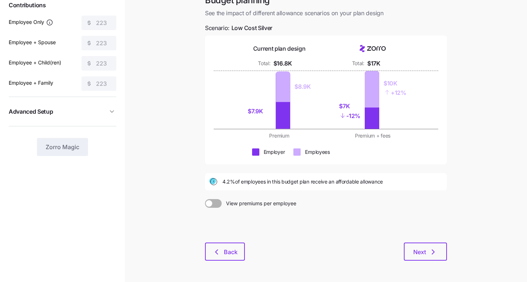
scroll to position [74, 0]
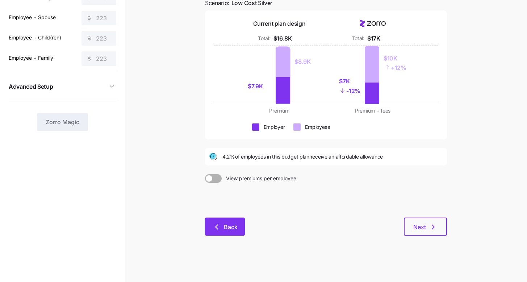
click at [234, 232] on button "Back" at bounding box center [225, 227] width 40 height 18
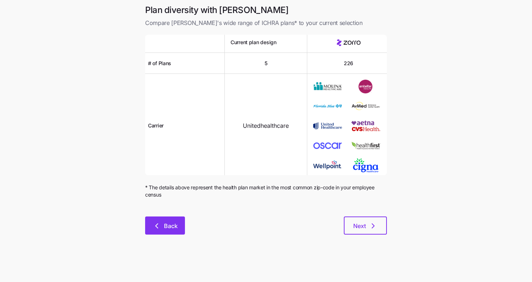
click at [175, 233] on button "Back" at bounding box center [165, 226] width 40 height 18
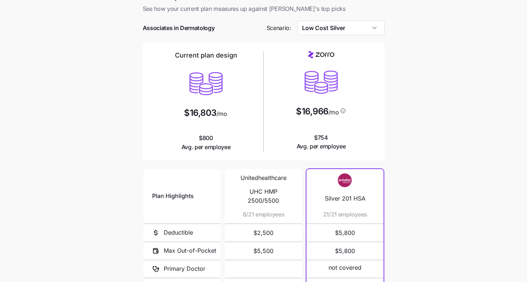
scroll to position [113, 0]
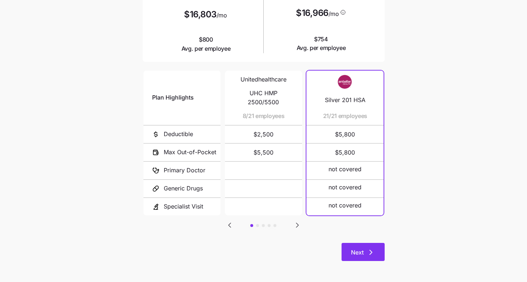
click at [365, 252] on span "Next" at bounding box center [363, 252] width 24 height 9
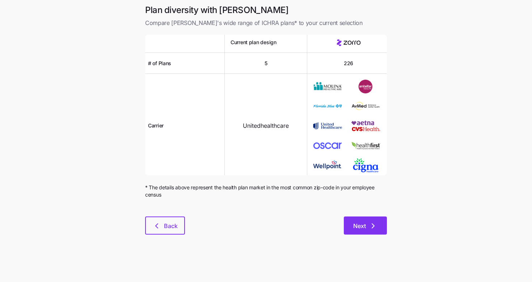
click at [368, 230] on span "Next" at bounding box center [366, 226] width 24 height 9
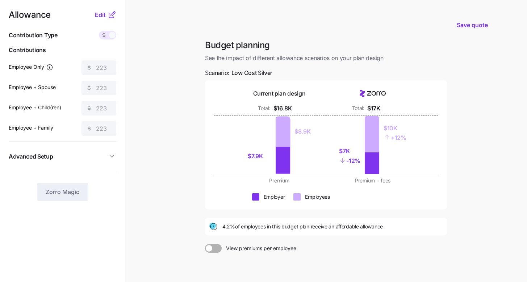
scroll to position [74, 0]
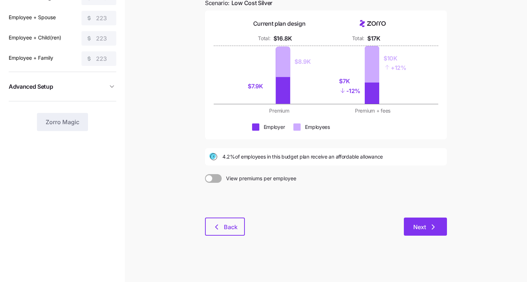
click at [410, 233] on button "Next" at bounding box center [425, 227] width 43 height 18
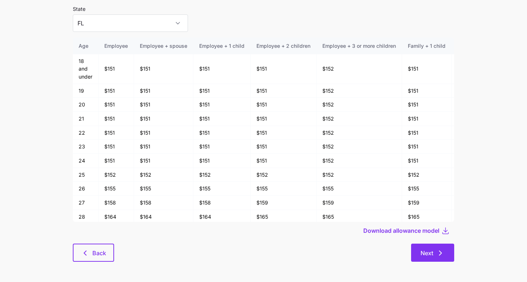
scroll to position [39, 0]
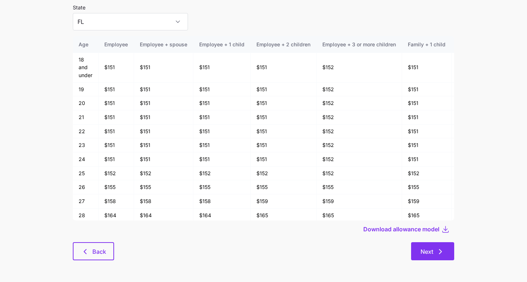
click at [438, 252] on icon "button" at bounding box center [440, 251] width 9 height 9
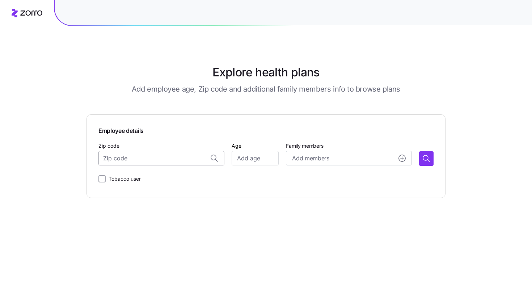
click at [162, 158] on input "Zip code" at bounding box center [162, 158] width 126 height 14
click at [152, 179] on span "77382, [GEOGRAPHIC_DATA], [GEOGRAPHIC_DATA]" at bounding box center [168, 177] width 101 height 9
type input "77382, [GEOGRAPHIC_DATA], [GEOGRAPHIC_DATA]"
click at [256, 157] on input "Age" at bounding box center [255, 158] width 47 height 14
type input "25"
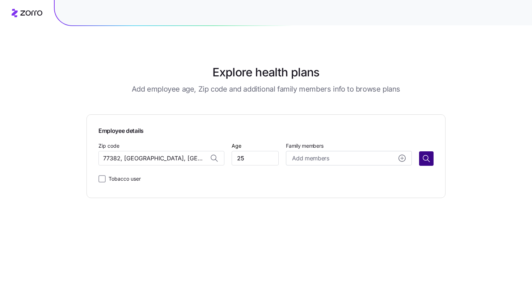
click at [429, 159] on icon "button" at bounding box center [426, 158] width 9 height 9
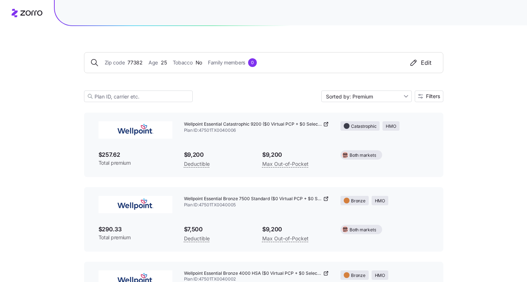
scroll to position [7, 0]
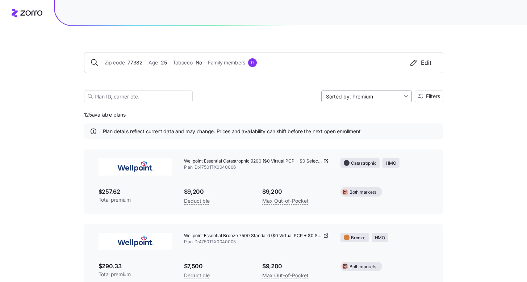
click at [381, 96] on input "Sorted by: Premium" at bounding box center [366, 97] width 91 height 12
click at [431, 93] on button "Filters" at bounding box center [429, 97] width 29 height 12
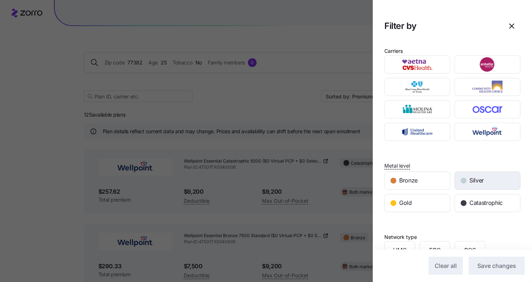
click at [477, 183] on span "Silver" at bounding box center [477, 180] width 14 height 9
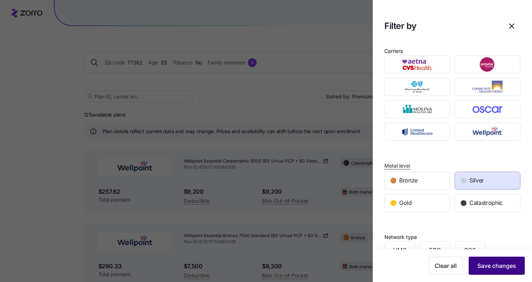
click at [492, 271] on button "Save changes" at bounding box center [497, 266] width 56 height 18
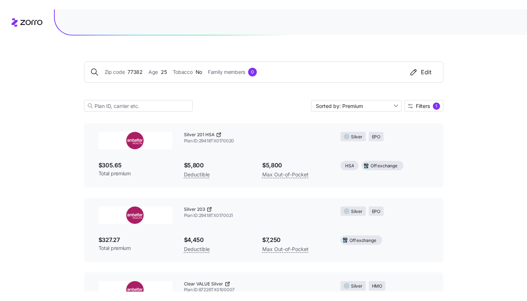
scroll to position [46, 0]
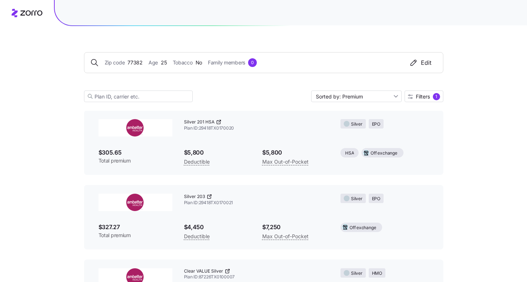
click at [217, 122] on icon at bounding box center [219, 122] width 6 height 6
